Goal: Information Seeking & Learning: Understand process/instructions

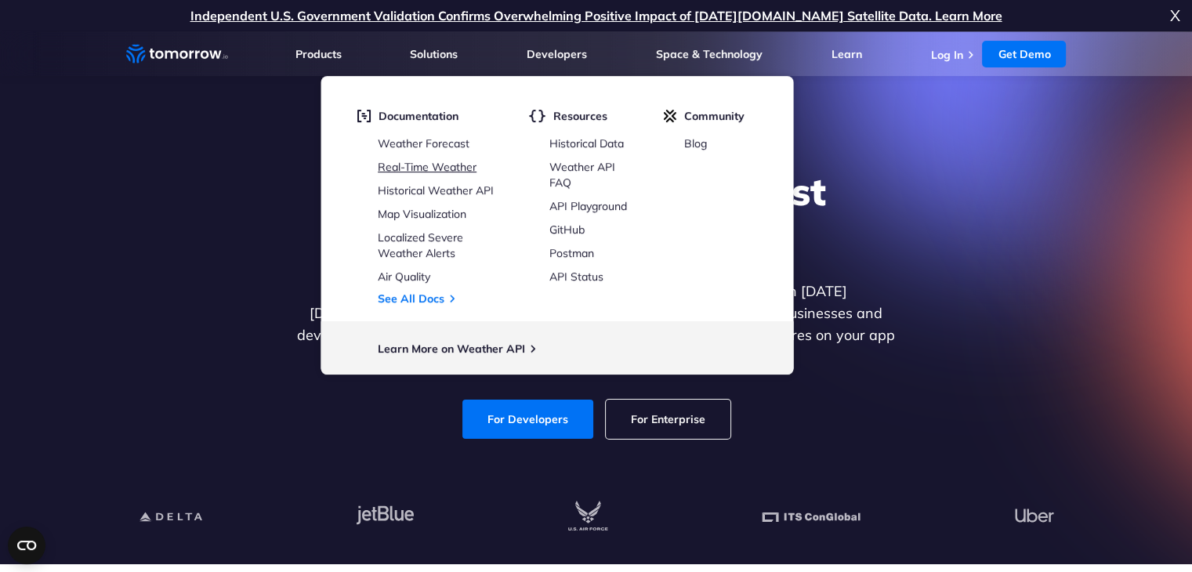
click at [454, 160] on link "Real-Time Weather" at bounding box center [427, 167] width 99 height 14
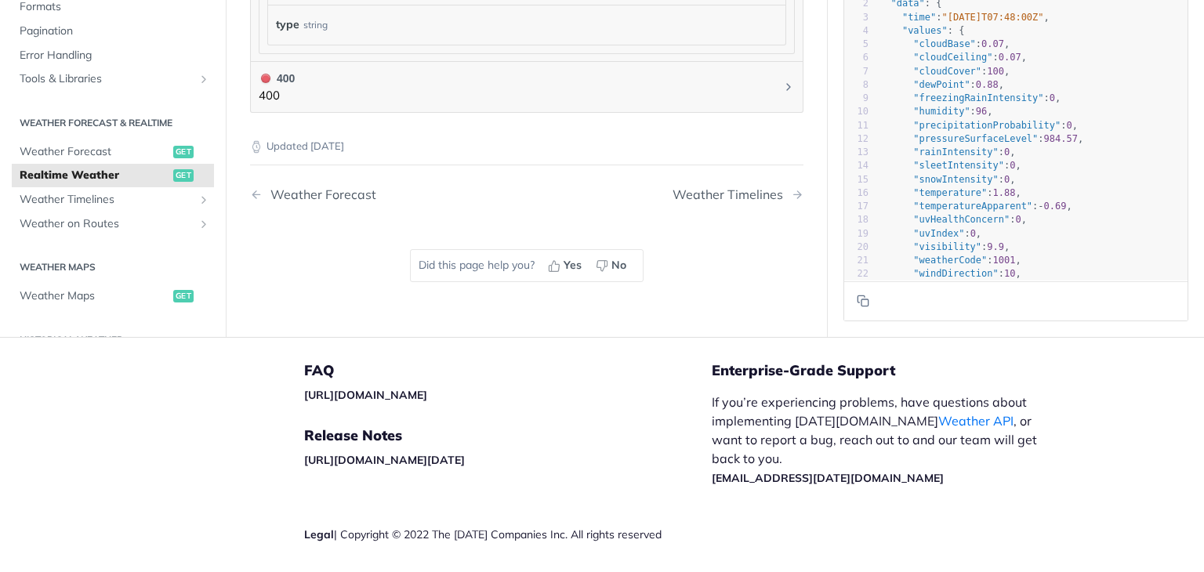
scroll to position [1165, 0]
click at [176, 175] on span "get" at bounding box center [183, 176] width 20 height 13
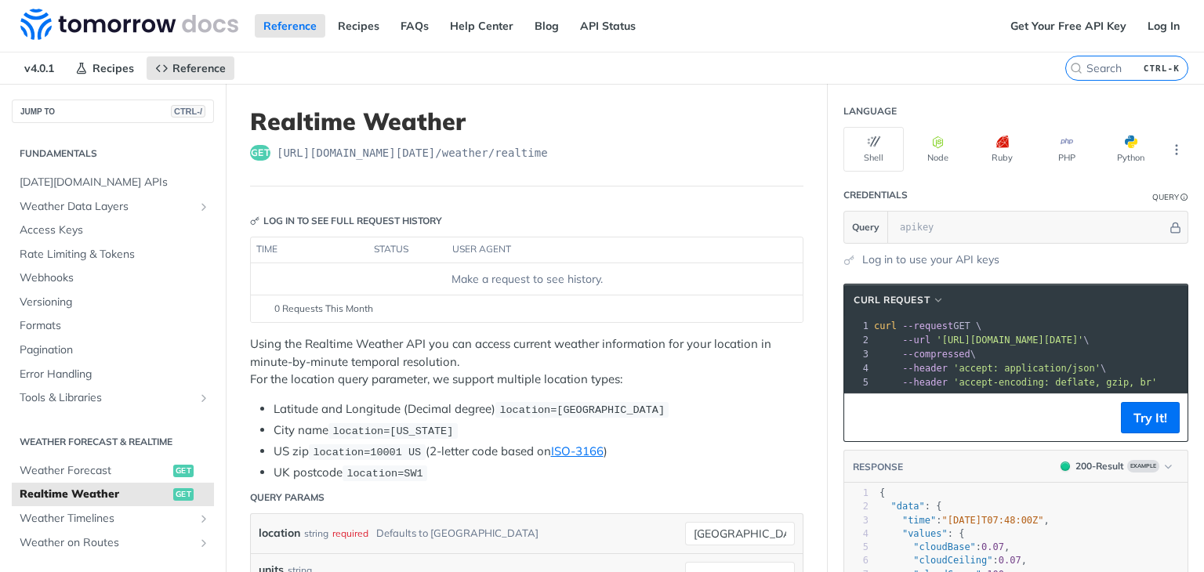
click at [570, 266] on td "Make a request to see history." at bounding box center [527, 278] width 552 height 31
click at [664, 268] on td "Make a request to see history." at bounding box center [527, 278] width 552 height 31
